Goal: Task Accomplishment & Management: Manage account settings

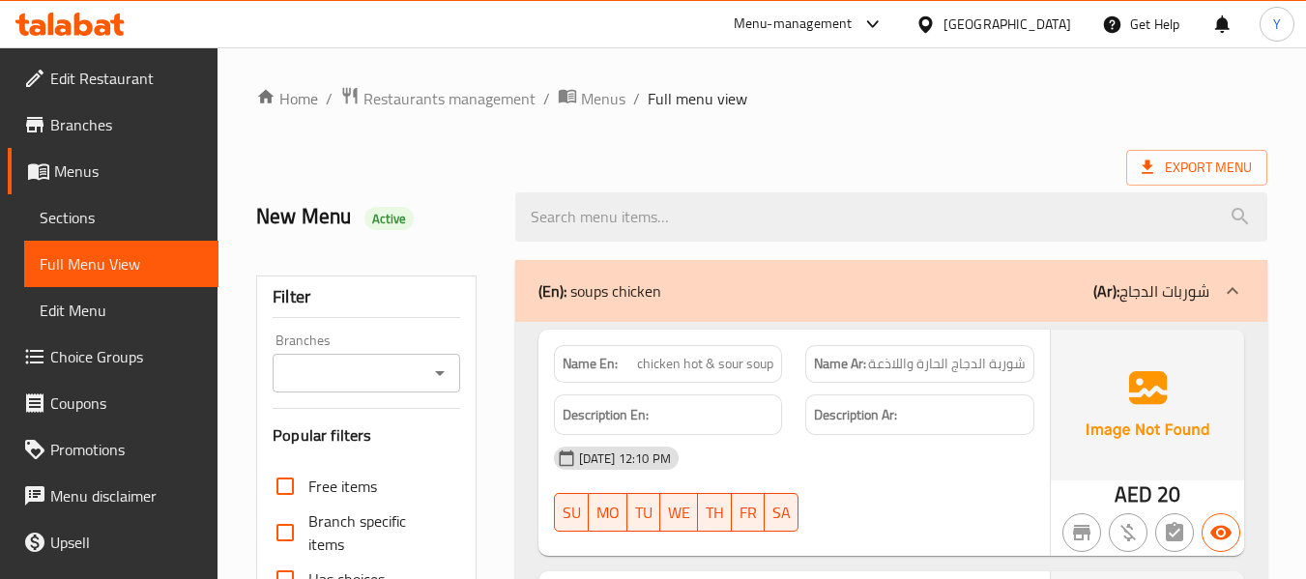
click at [776, 151] on div "Export Menu" at bounding box center [761, 168] width 1011 height 36
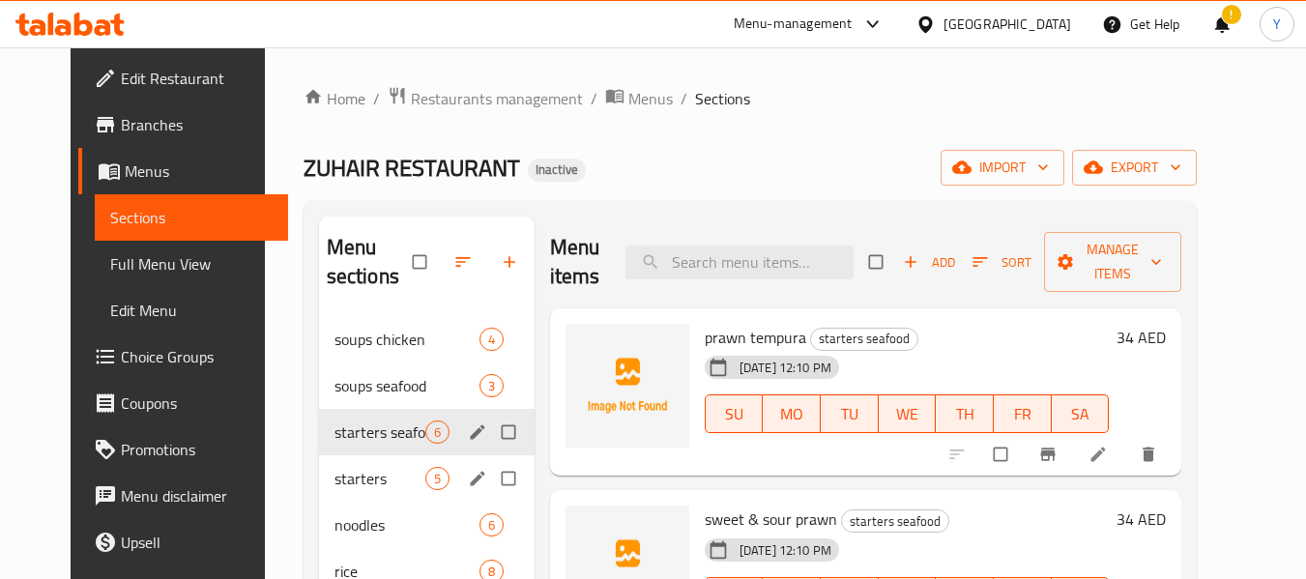
scroll to position [217, 0]
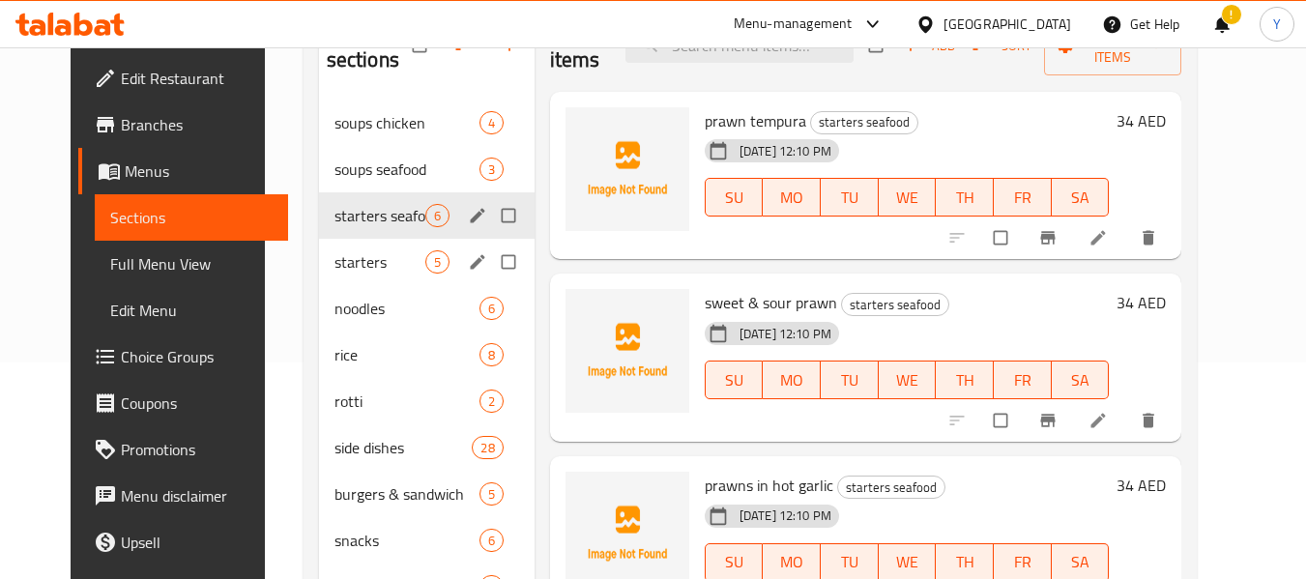
click at [1019, 16] on div "[GEOGRAPHIC_DATA]" at bounding box center [1008, 24] width 128 height 21
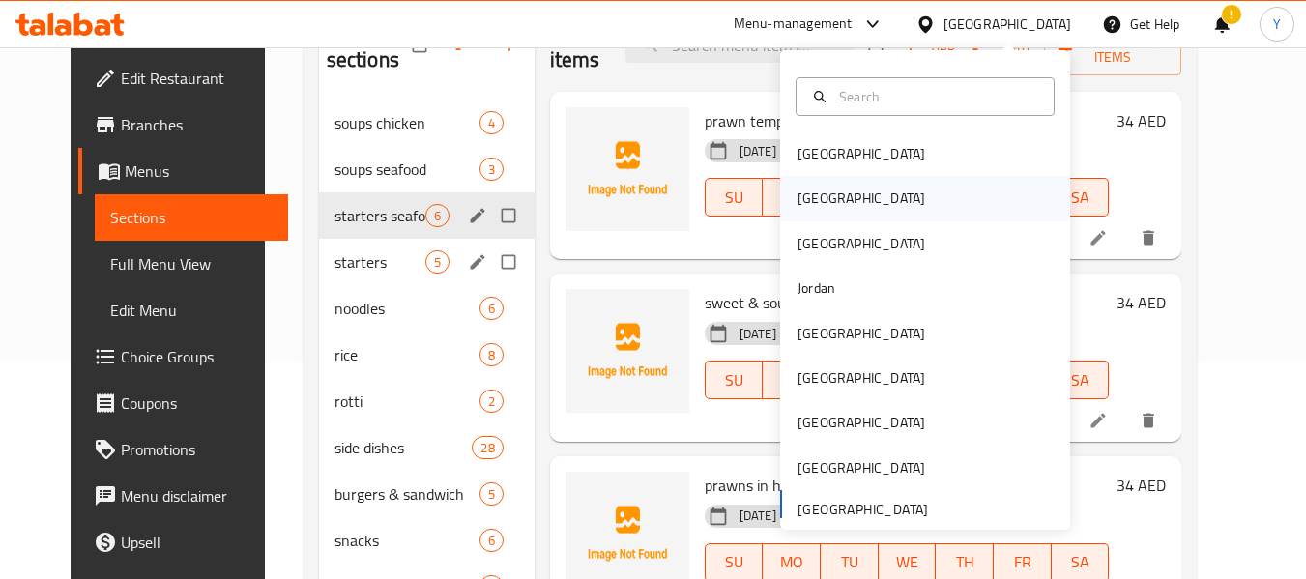
click at [824, 208] on div "Egypt" at bounding box center [861, 198] width 159 height 44
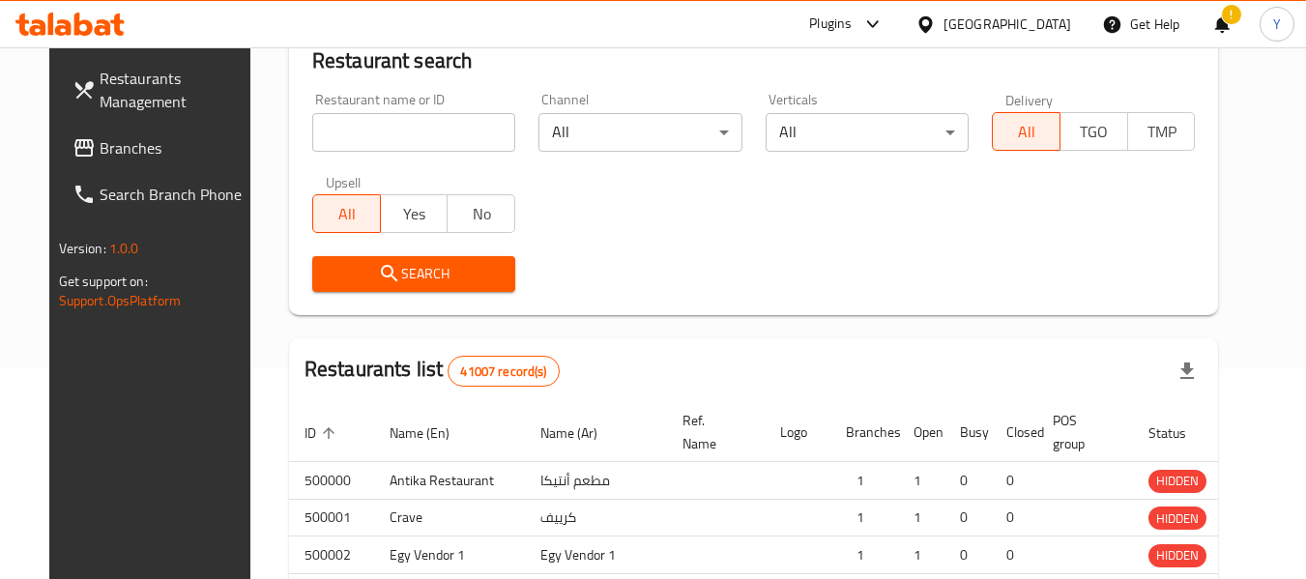
scroll to position [217, 0]
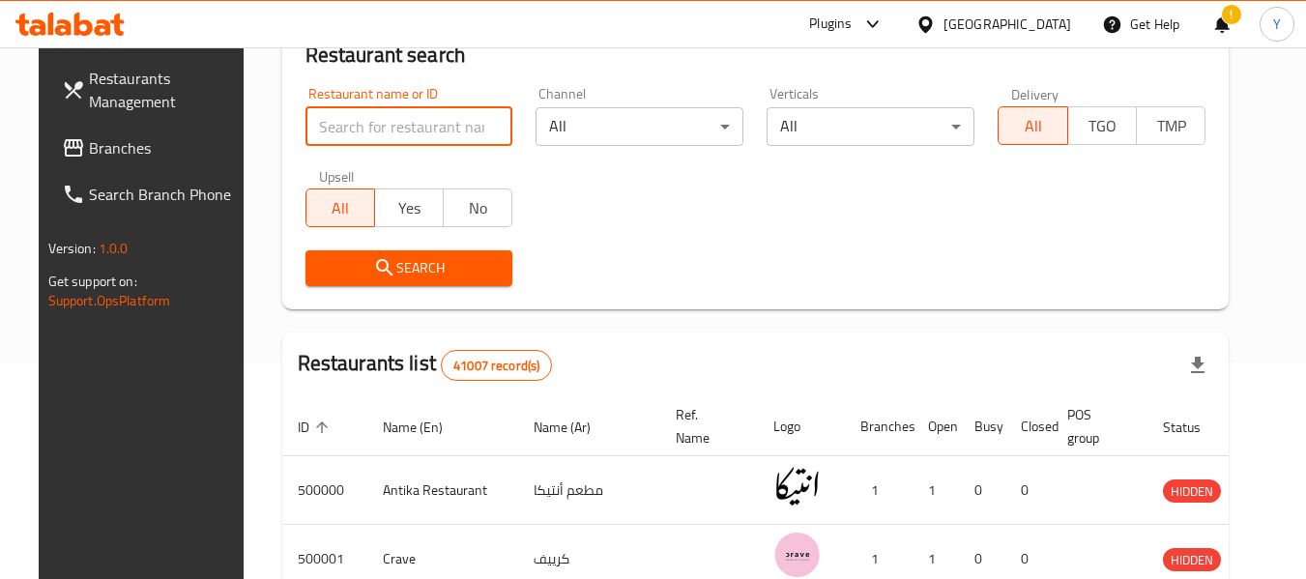
click at [324, 119] on input "search" at bounding box center [410, 126] width 208 height 39
paste input "New Wadi El nil"
type input "New Wadi El nil"
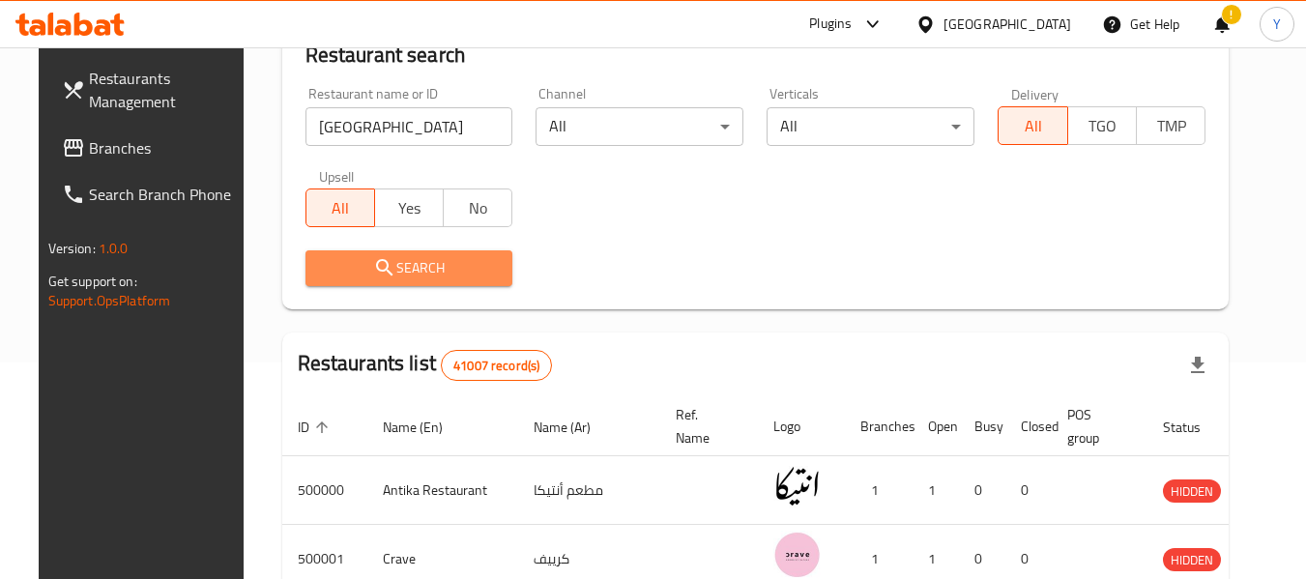
click at [330, 275] on span "Search" at bounding box center [409, 268] width 177 height 24
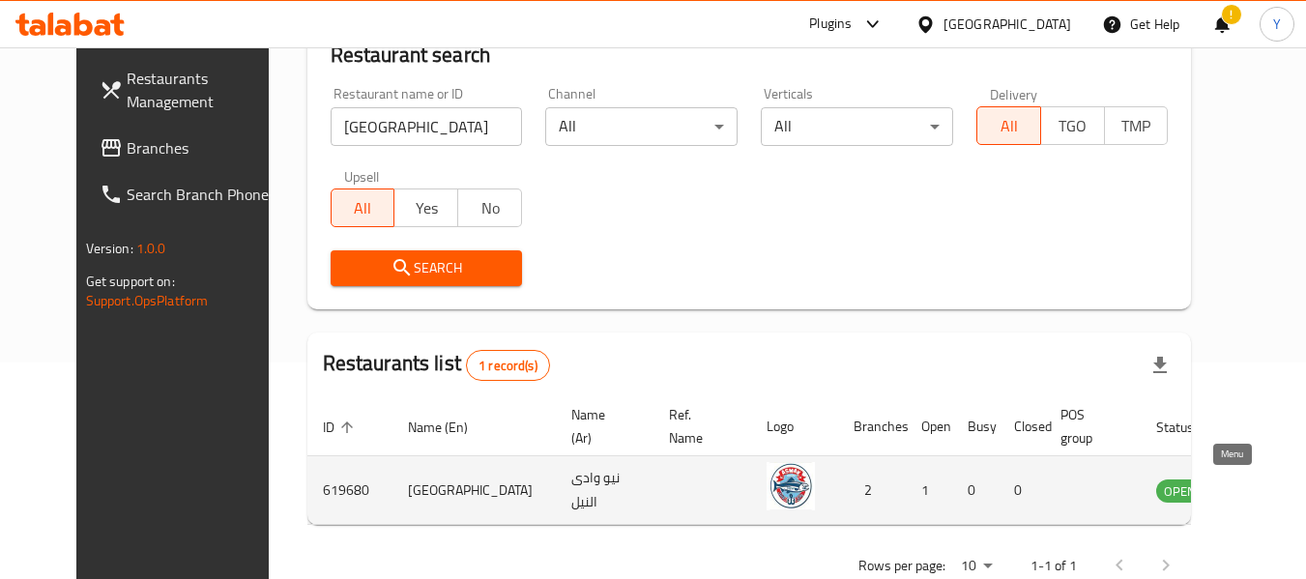
click at [1258, 479] on icon "enhanced table" at bounding box center [1269, 490] width 23 height 23
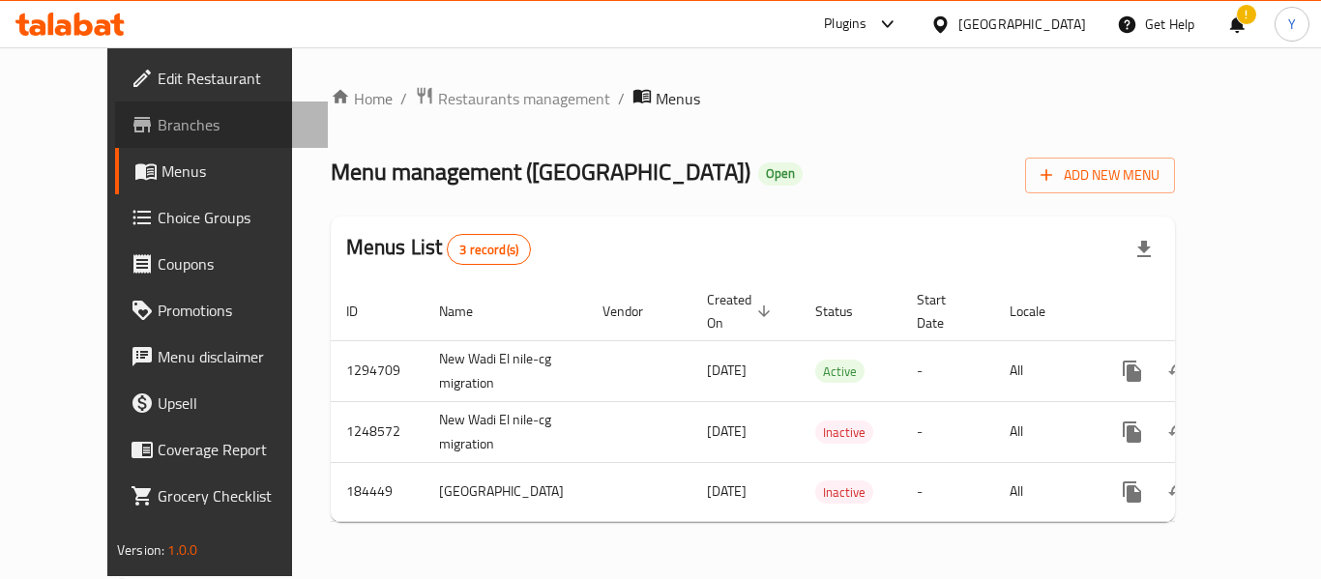
click at [158, 117] on span "Branches" at bounding box center [235, 124] width 155 height 23
